Goal: Obtain resource: Obtain resource

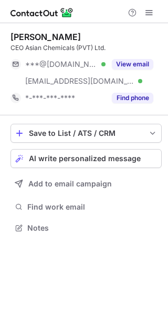
scroll to position [220, 168]
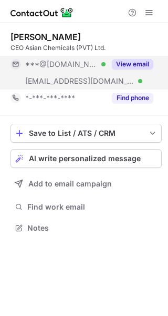
click at [119, 62] on button "View email" at bounding box center [133, 64] width 42 height 11
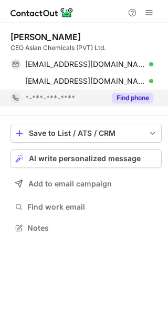
click at [134, 98] on button "Find phone" at bounding box center [133, 98] width 42 height 11
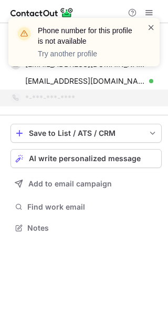
click at [151, 29] on span at bounding box center [151, 27] width 8 height 11
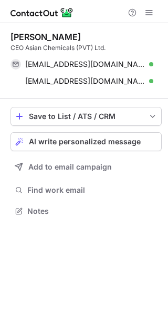
scroll to position [204, 168]
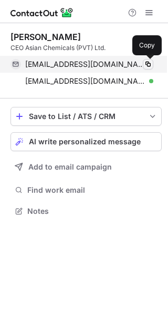
click at [147, 63] on span at bounding box center [148, 64] width 8 height 8
click at [148, 66] on span at bounding box center [148, 64] width 8 height 8
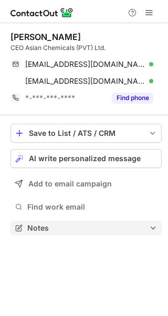
scroll to position [220, 168]
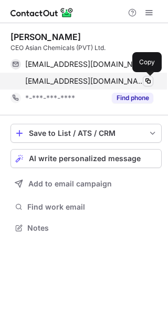
click at [147, 82] on span at bounding box center [148, 81] width 8 height 8
